Goal: Navigation & Orientation: Understand site structure

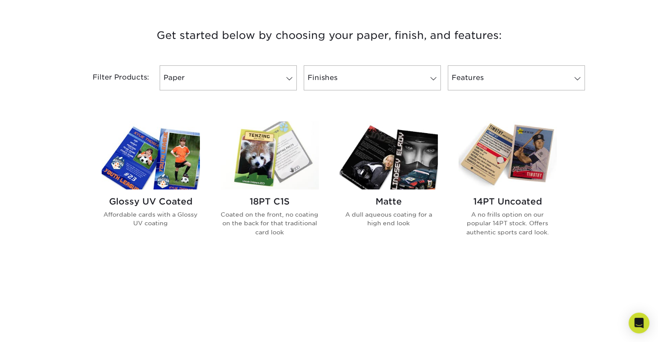
scroll to position [433, 0]
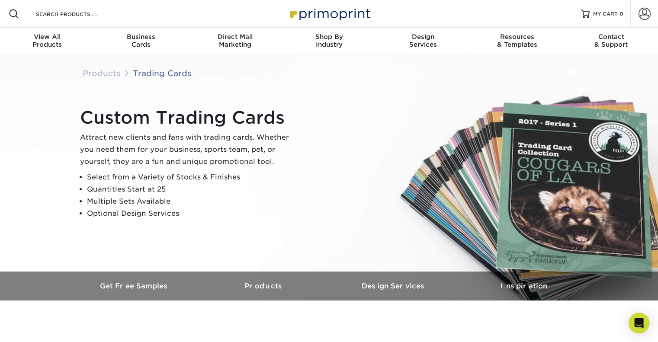
click at [298, 10] on img at bounding box center [329, 13] width 87 height 19
